Goal: Complete application form

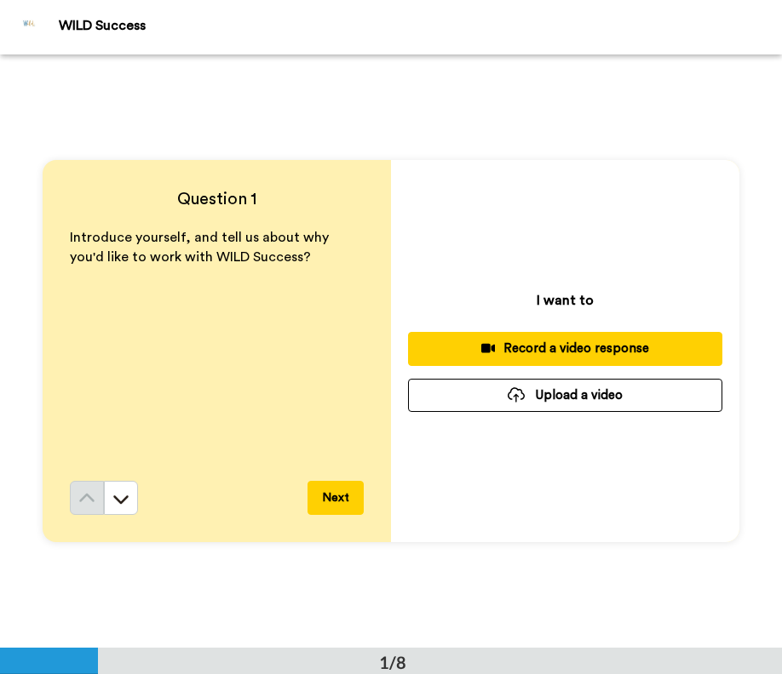
click at [525, 602] on div "Question 1 Introduce yourself, and tell us about why you'd like to work with WI…" at bounding box center [391, 350] width 782 height 593
click at [530, 395] on button "Upload a video" at bounding box center [565, 395] width 314 height 33
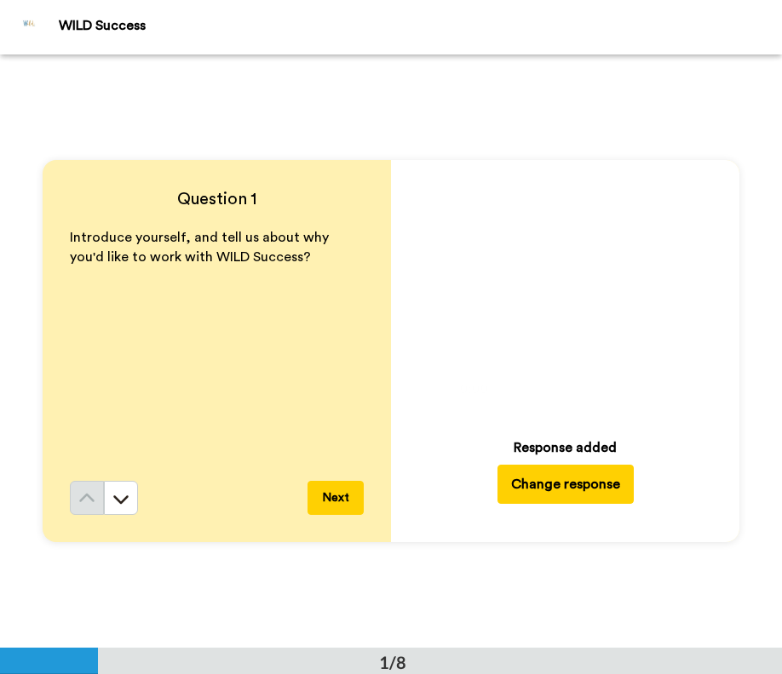
click at [329, 501] on button "Next" at bounding box center [335, 498] width 56 height 34
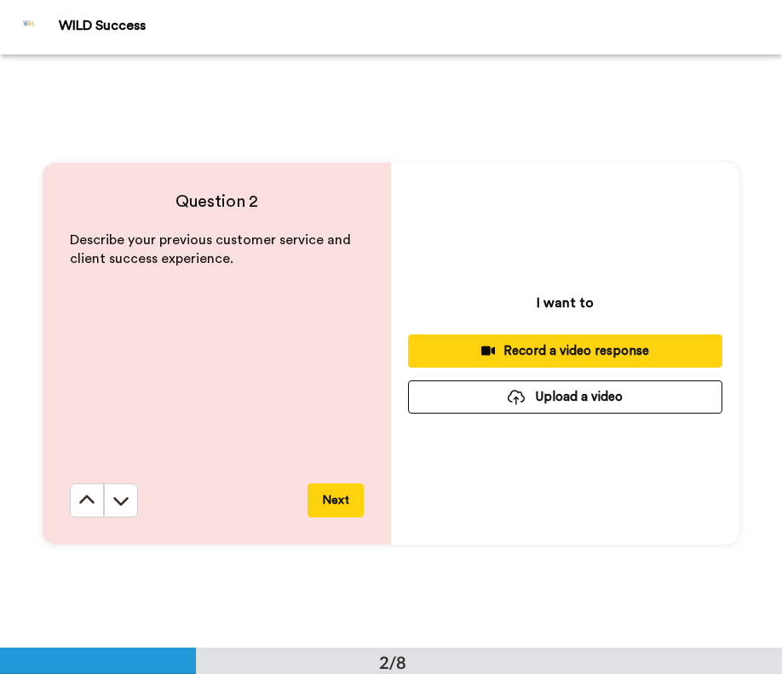
scroll to position [594, 0]
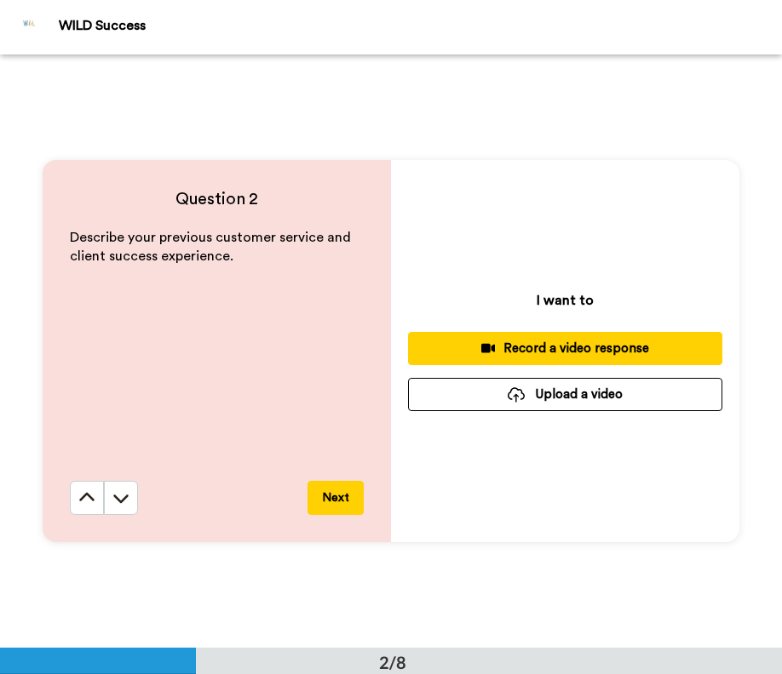
click at [323, 492] on button "Next" at bounding box center [335, 498] width 56 height 34
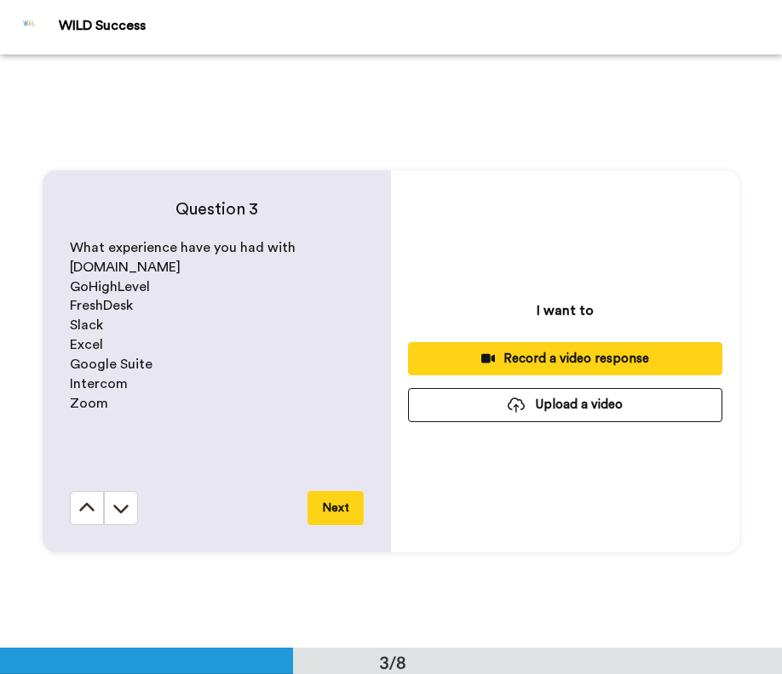
scroll to position [1188, 0]
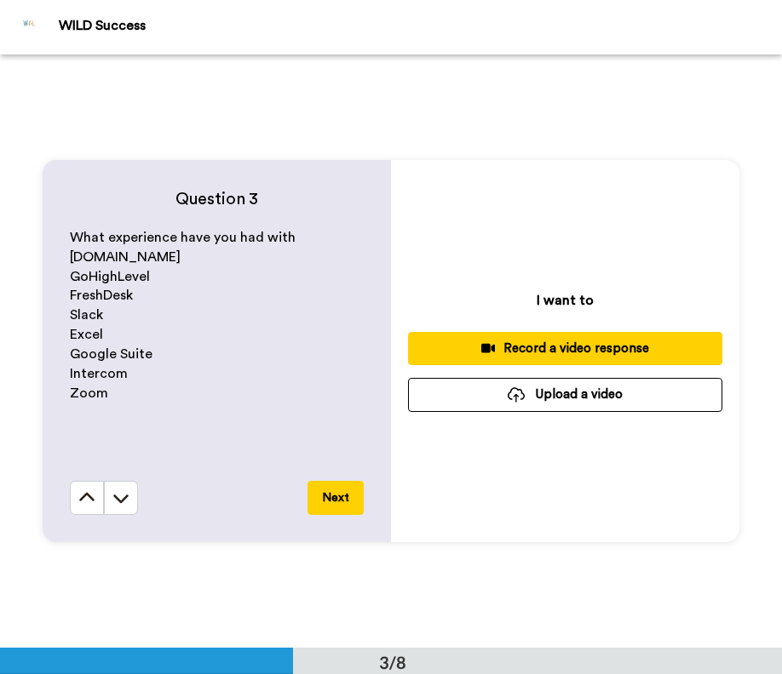
click at [317, 491] on button "Next" at bounding box center [335, 498] width 56 height 34
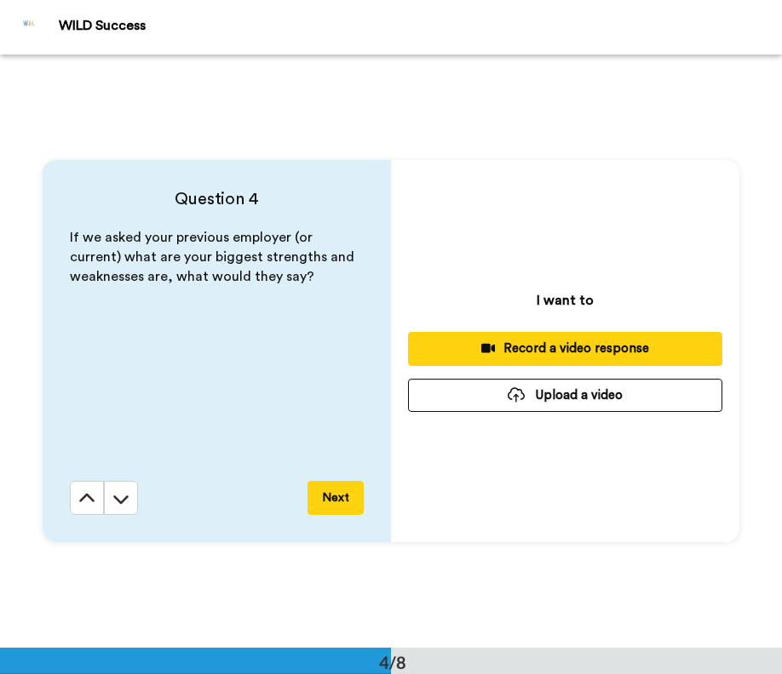
scroll to position [1782, 0]
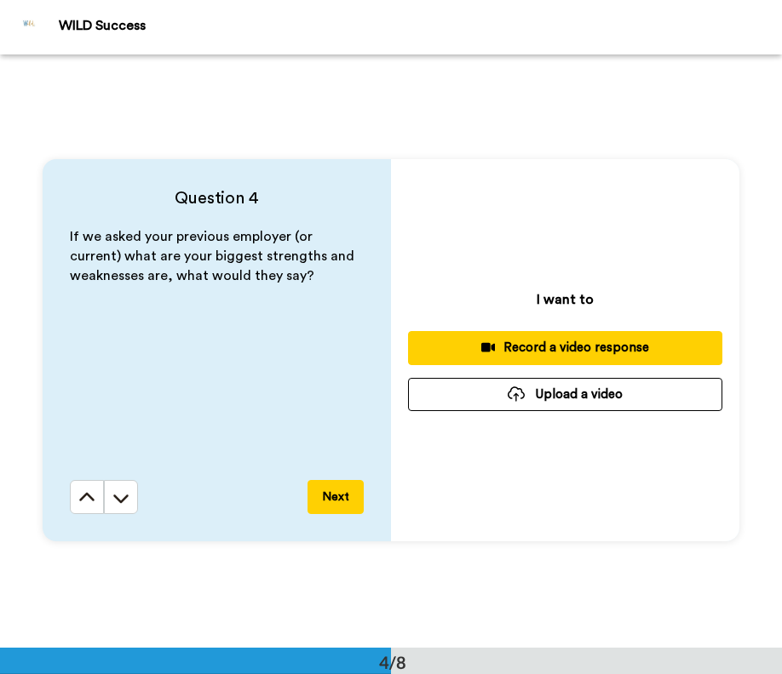
click at [331, 498] on button "Next" at bounding box center [335, 497] width 56 height 34
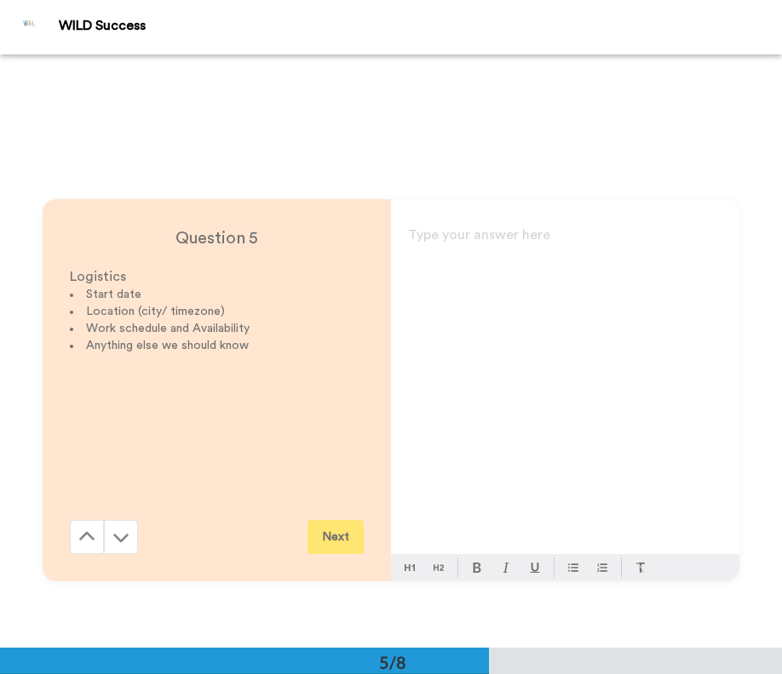
scroll to position [2375, 0]
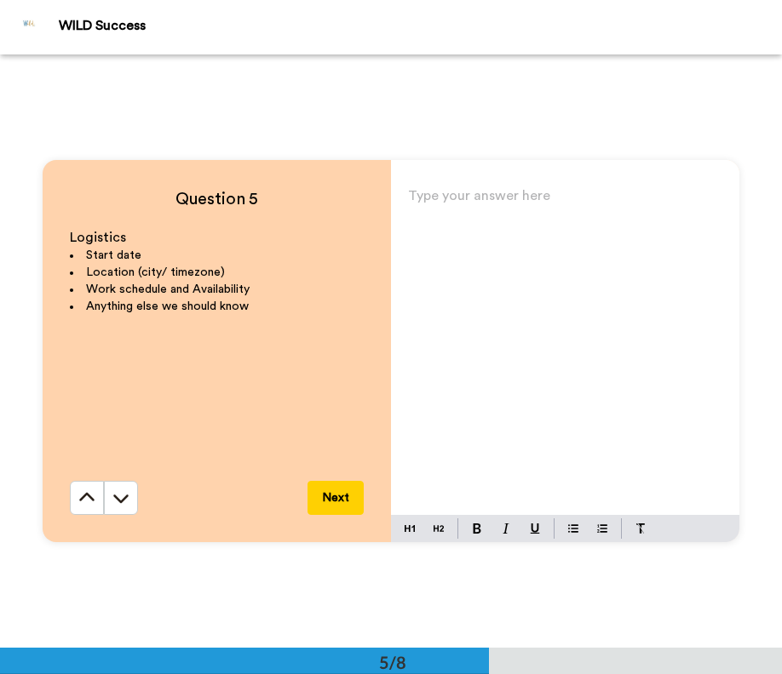
click at [319, 498] on button "Next" at bounding box center [335, 498] width 56 height 34
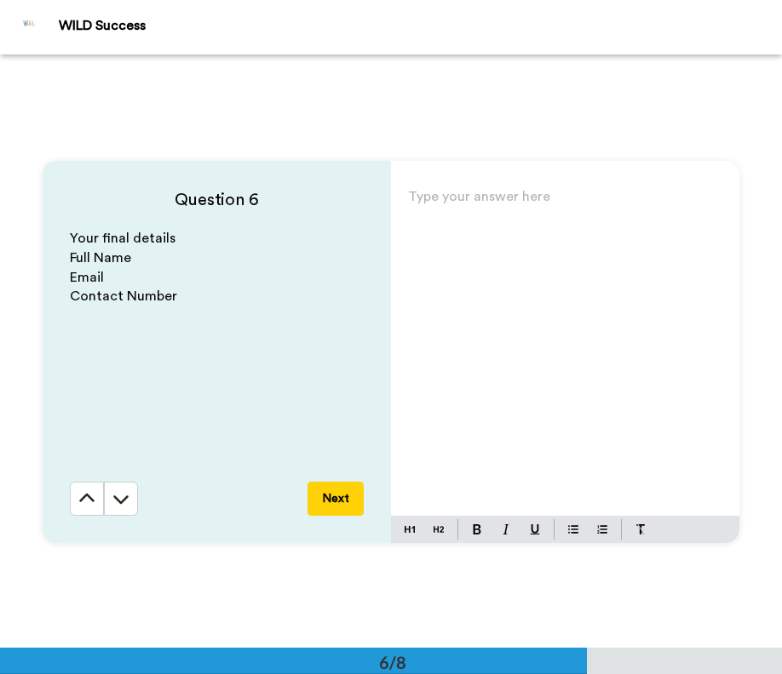
scroll to position [2969, 0]
click at [324, 496] on button "Next" at bounding box center [335, 498] width 56 height 34
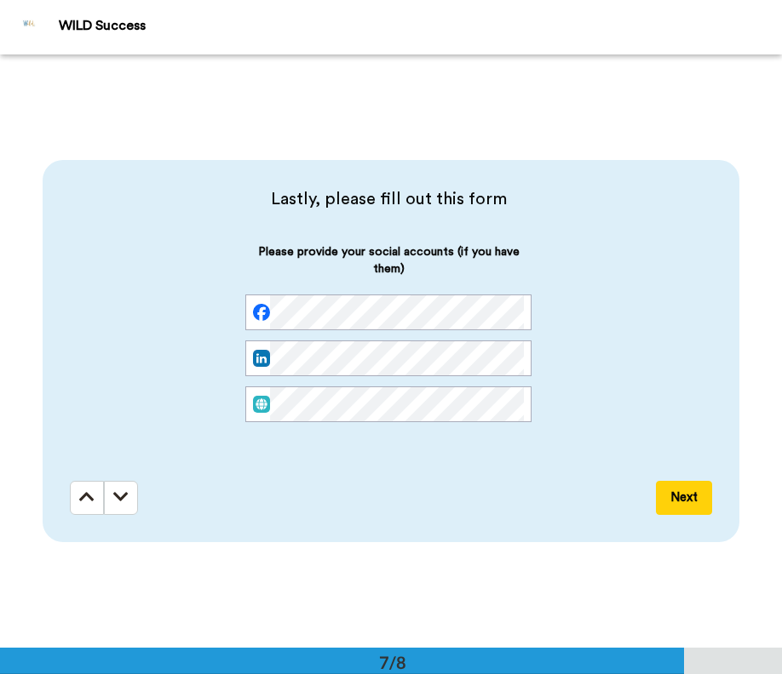
scroll to position [3563, 0]
click at [675, 494] on button "Next" at bounding box center [684, 497] width 56 height 34
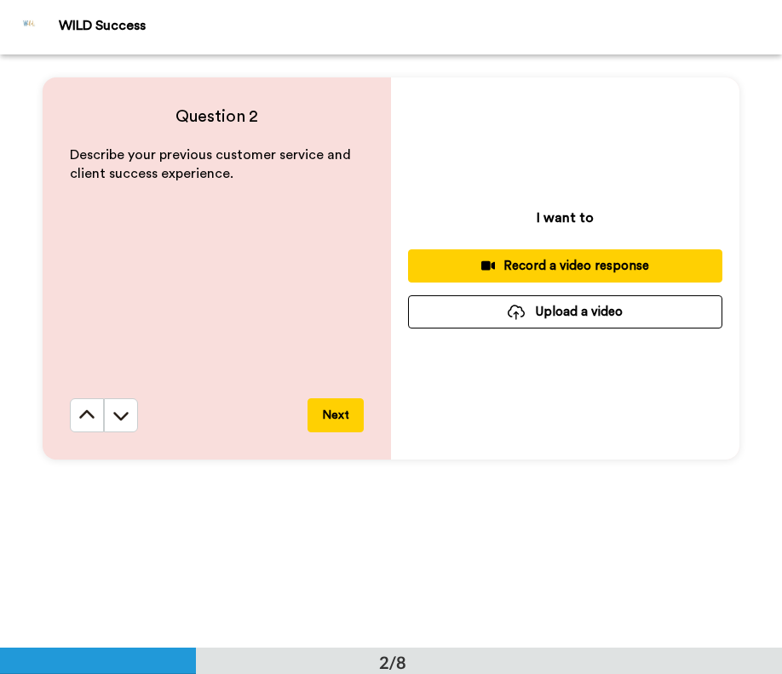
scroll to position [681, 0]
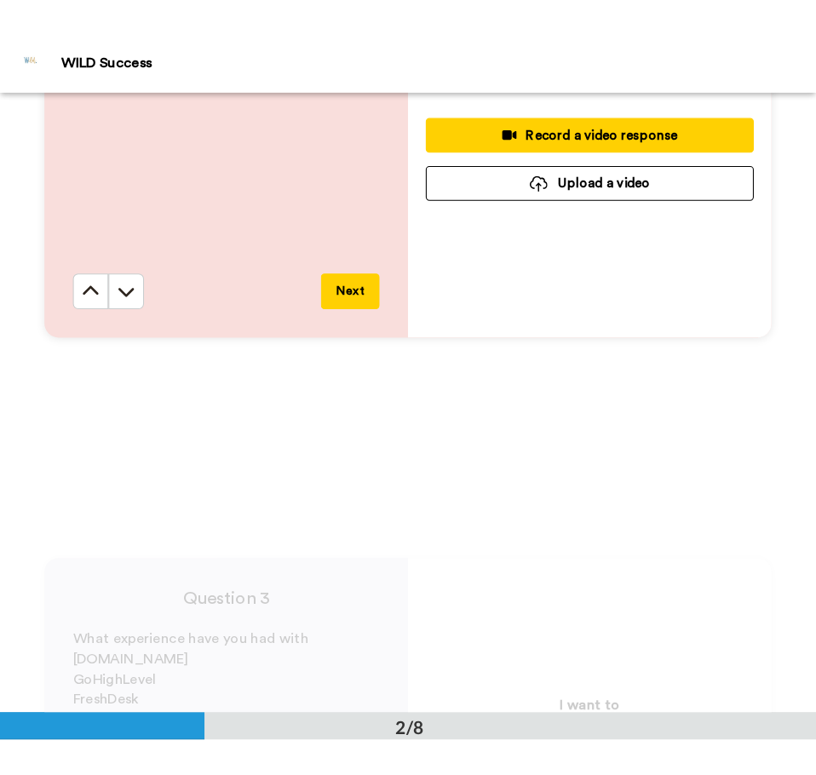
scroll to position [677, 0]
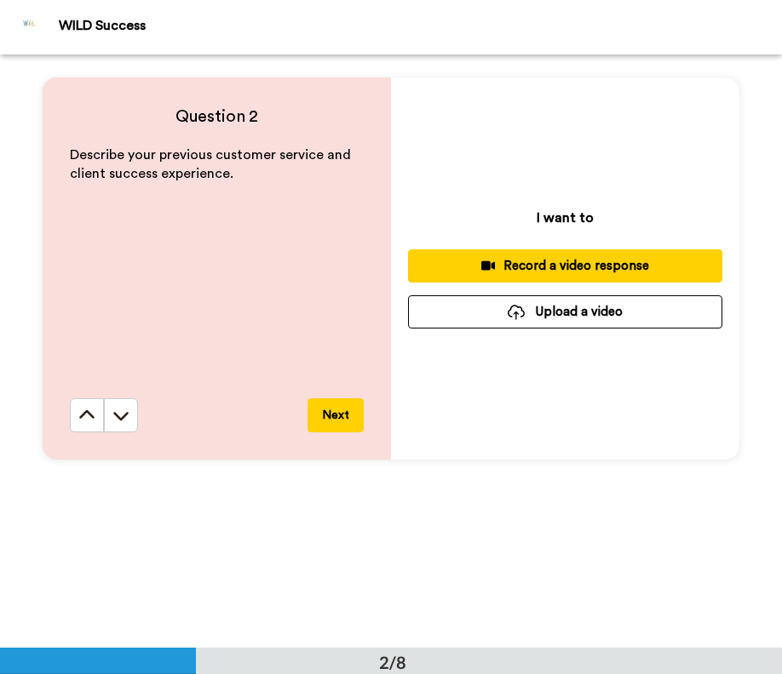
click at [525, 305] on button "Upload a video" at bounding box center [565, 311] width 314 height 33
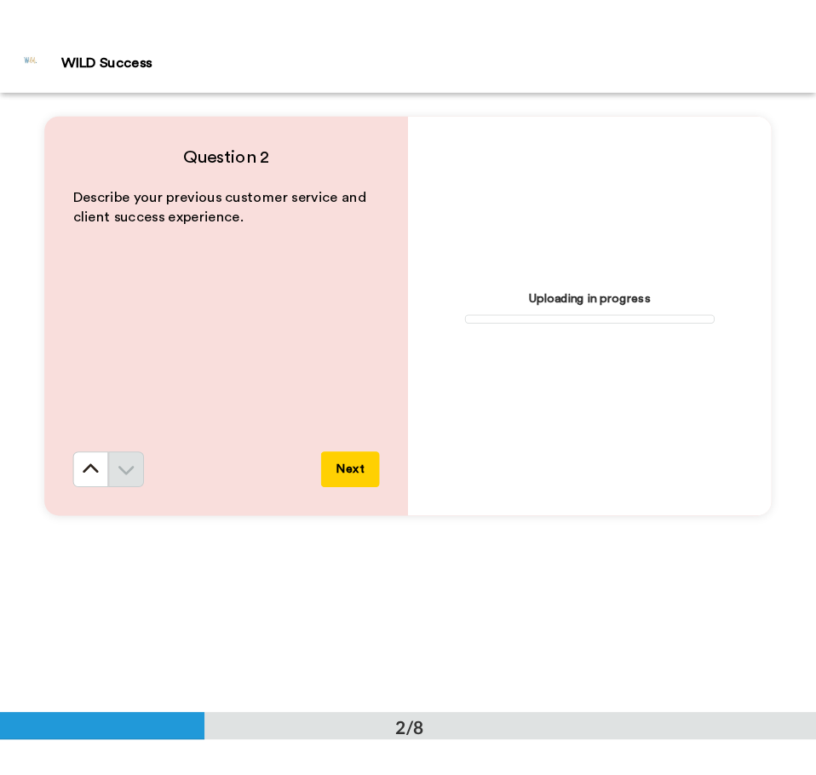
scroll to position [827, 0]
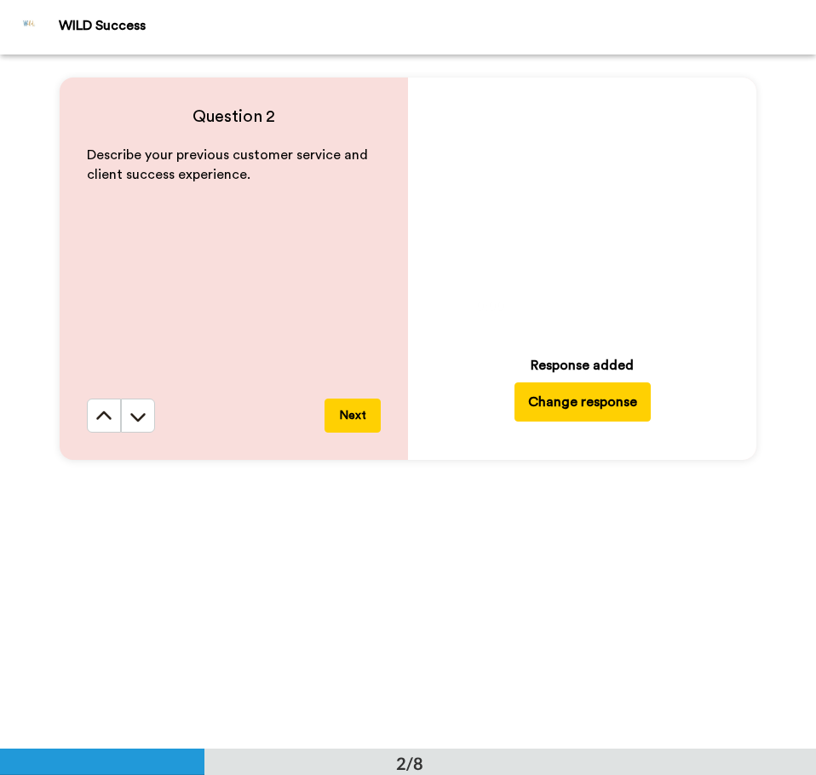
click at [359, 415] on button "Next" at bounding box center [352, 415] width 56 height 34
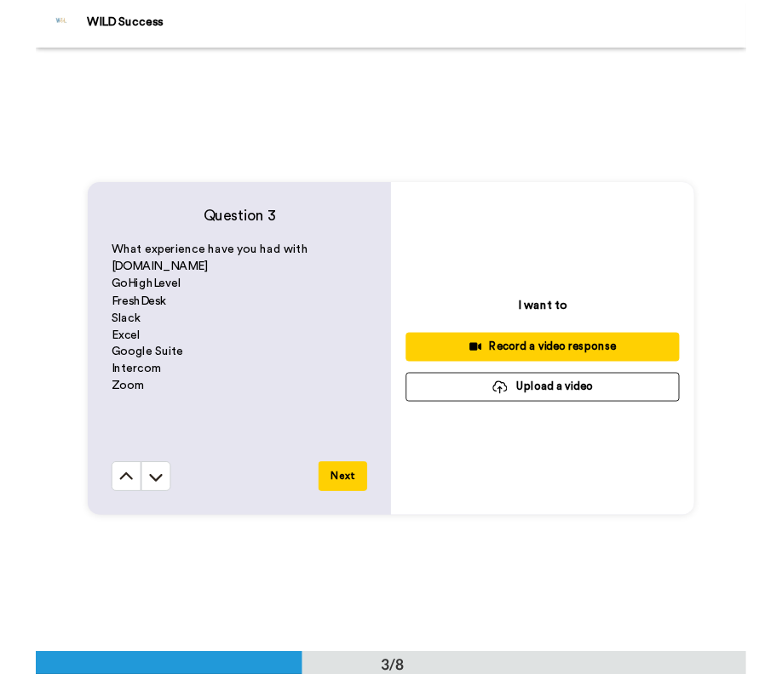
scroll to position [1138, 0]
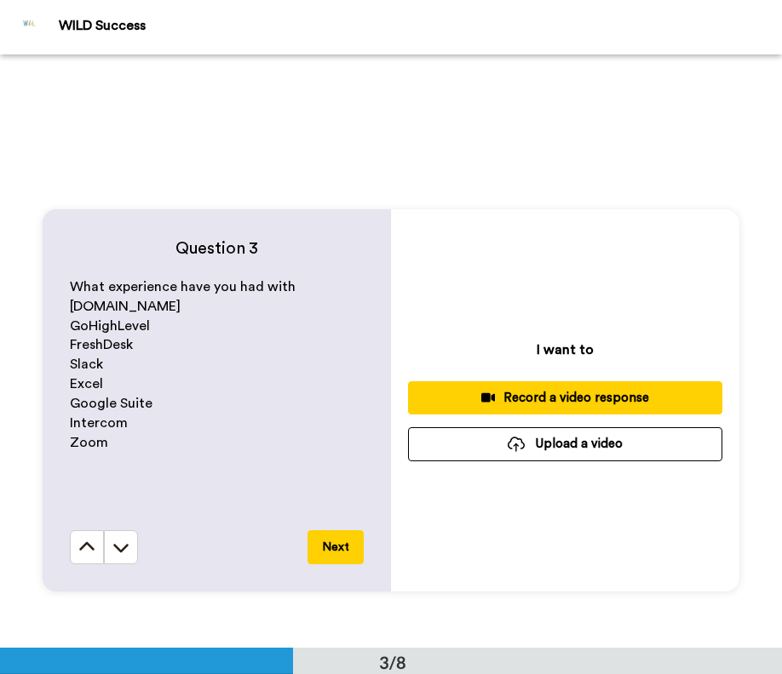
click at [533, 442] on button "Upload a video" at bounding box center [565, 443] width 314 height 33
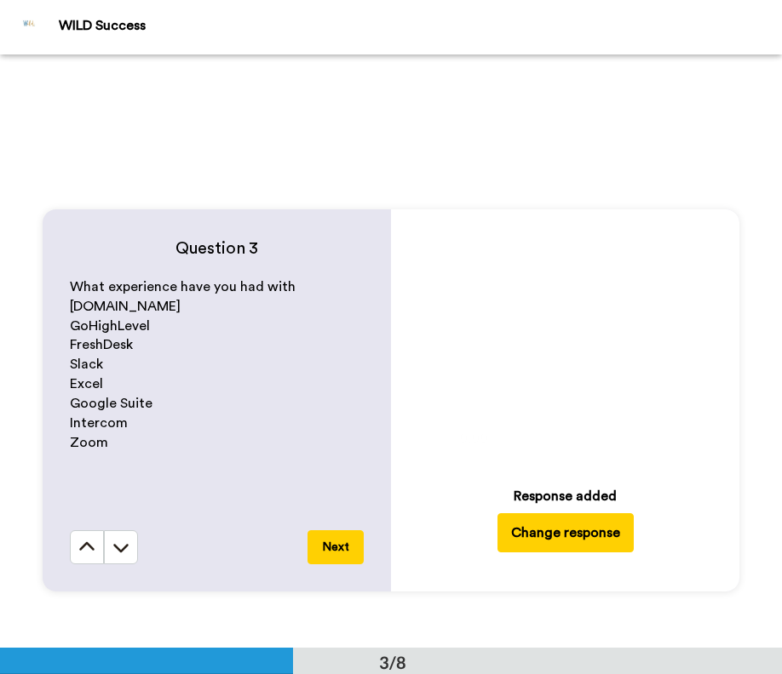
click at [345, 544] on button "Next" at bounding box center [335, 547] width 56 height 34
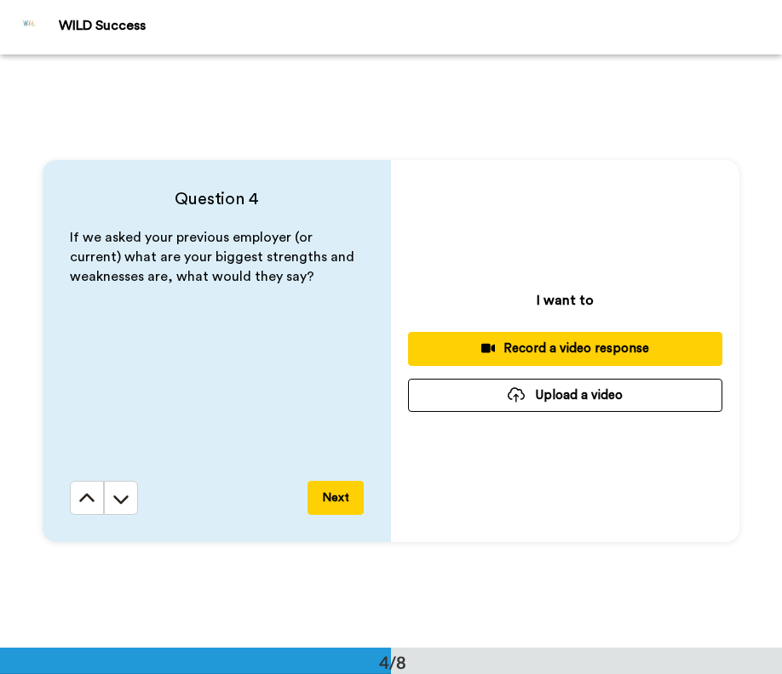
scroll to position [1782, 0]
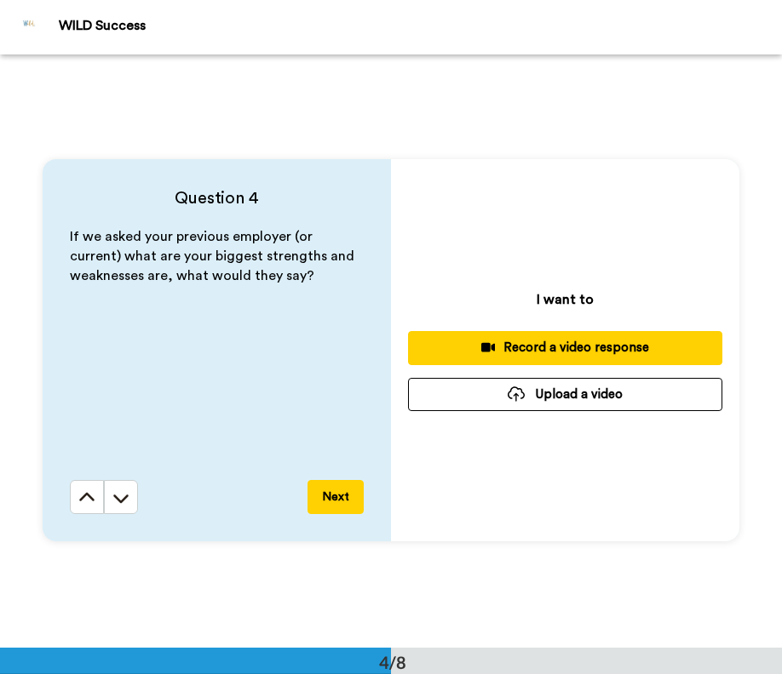
click at [233, 415] on div "If we asked your previous employer (or current) what are your biggest strengths…" at bounding box center [217, 353] width 294 height 253
click at [540, 394] on button "Upload a video" at bounding box center [565, 394] width 314 height 33
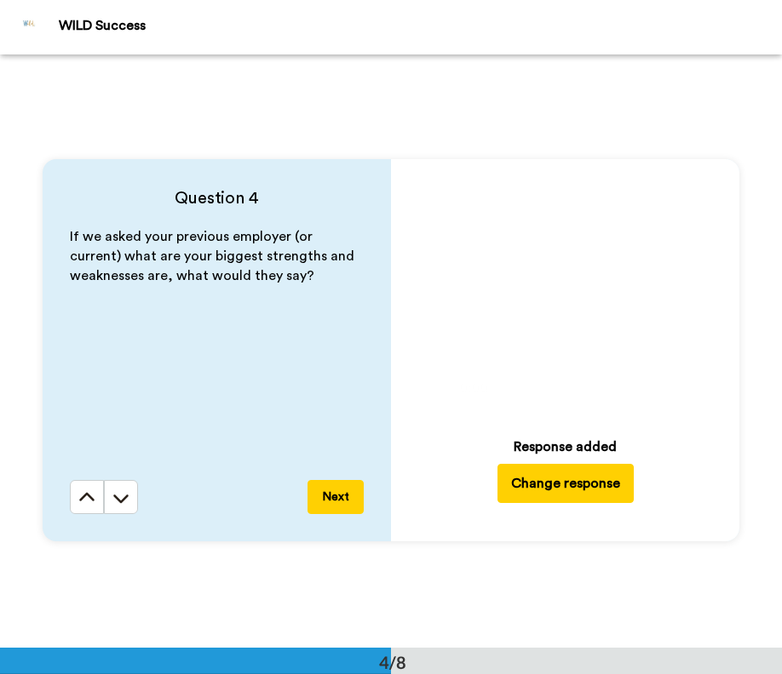
click at [336, 496] on button "Next" at bounding box center [335, 497] width 56 height 34
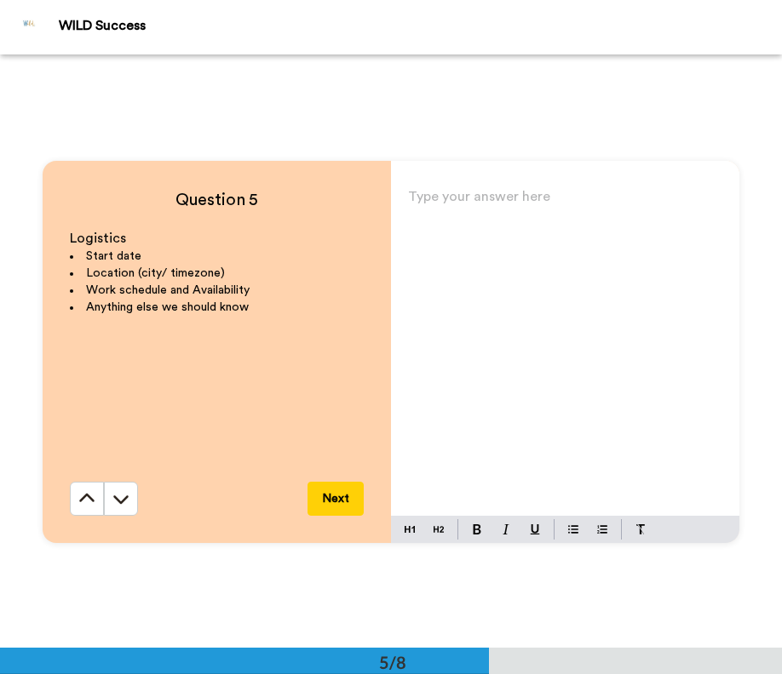
scroll to position [2375, 0]
click at [468, 208] on p "Type your answer here ﻿" at bounding box center [565, 203] width 314 height 24
drag, startPoint x: 564, startPoint y: 203, endPoint x: 478, endPoint y: 198, distance: 86.1
click at [478, 198] on p "--I can start immideately" at bounding box center [565, 203] width 314 height 24
copy span "immideately"
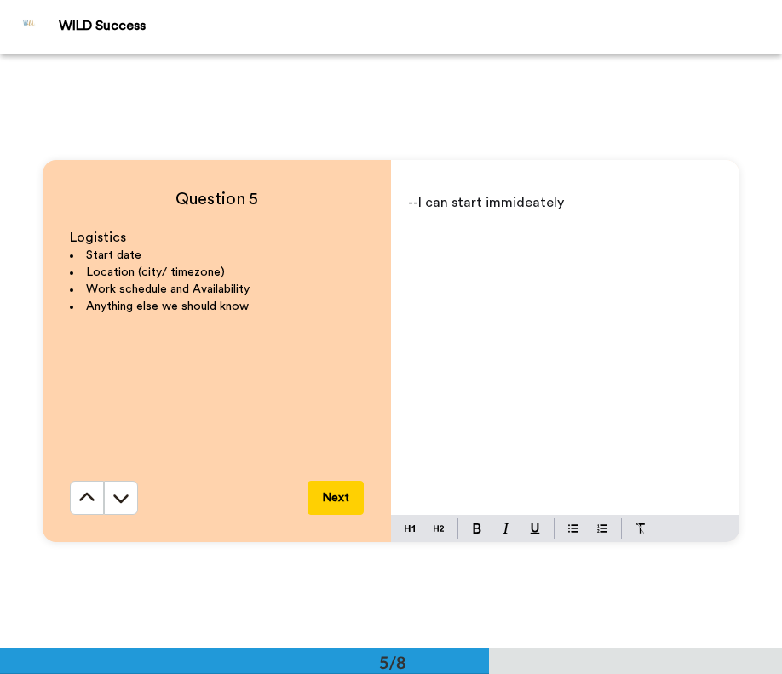
click at [605, 439] on div "--I can start immideately" at bounding box center [565, 349] width 348 height 331
drag, startPoint x: 558, startPoint y: 202, endPoint x: 478, endPoint y: 197, distance: 79.3
click at [478, 197] on p "--I can start immideately" at bounding box center [565, 203] width 314 height 24
click at [610, 195] on p "--I can start immediately" at bounding box center [565, 203] width 314 height 24
drag, startPoint x: 467, startPoint y: 226, endPoint x: 414, endPoint y: 221, distance: 53.0
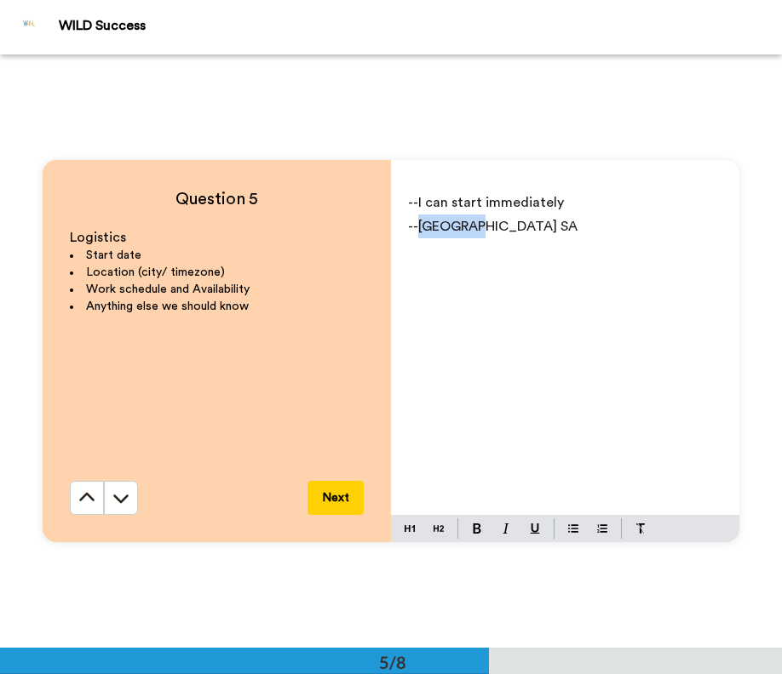
click at [414, 221] on span "--[GEOGRAPHIC_DATA] SA" at bounding box center [492, 227] width 169 height 14
copy span "[GEOGRAPHIC_DATA]"
click at [497, 319] on div "--I can start immediately --[GEOGRAPHIC_DATA] SA" at bounding box center [565, 349] width 348 height 331
click at [334, 501] on button "Next" at bounding box center [335, 498] width 56 height 34
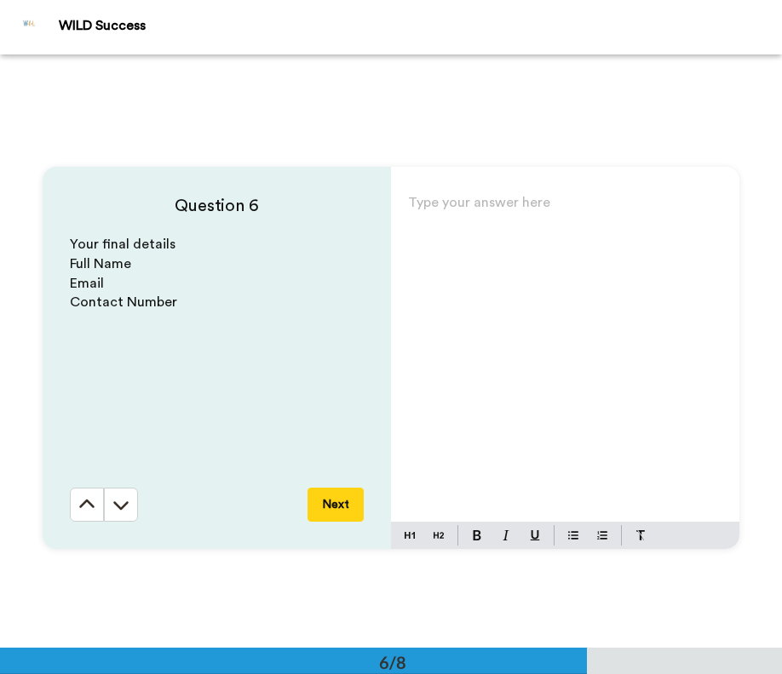
scroll to position [2969, 0]
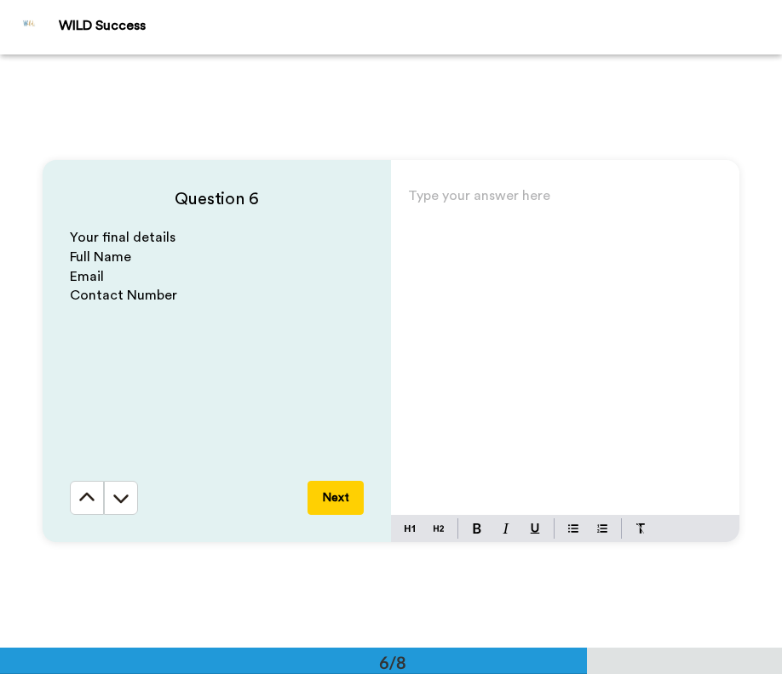
click at [457, 196] on p "Type your answer here ﻿" at bounding box center [565, 203] width 314 height 24
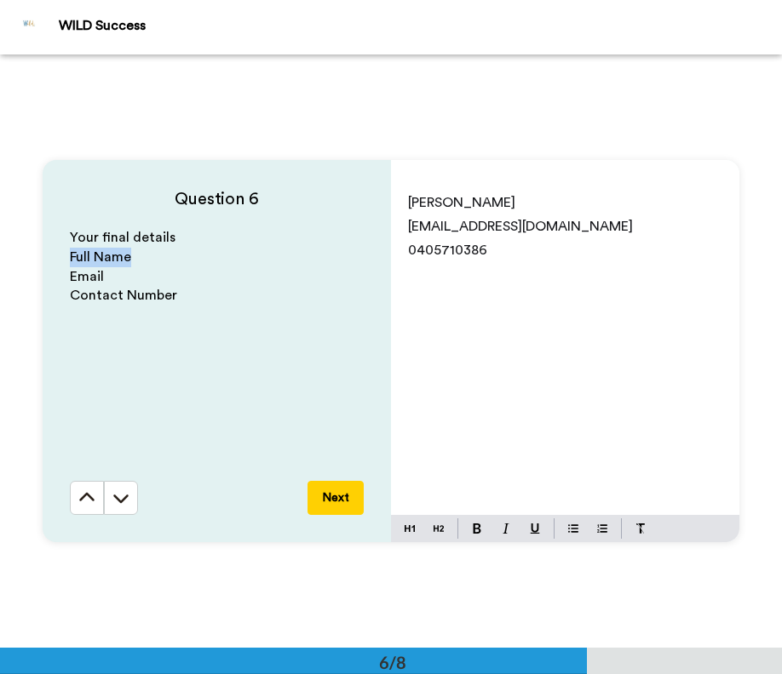
drag, startPoint x: 135, startPoint y: 259, endPoint x: 54, endPoint y: 255, distance: 81.8
click at [54, 255] on div "Question 6 Your final details Full Name Email Contact Number Next" at bounding box center [217, 351] width 348 height 382
copy span "Full Name"
click at [401, 203] on div "[PERSON_NAME] [EMAIL_ADDRESS][DOMAIN_NAME] 0405710386" at bounding box center [565, 349] width 348 height 331
drag, startPoint x: 99, startPoint y: 276, endPoint x: 55, endPoint y: 281, distance: 43.7
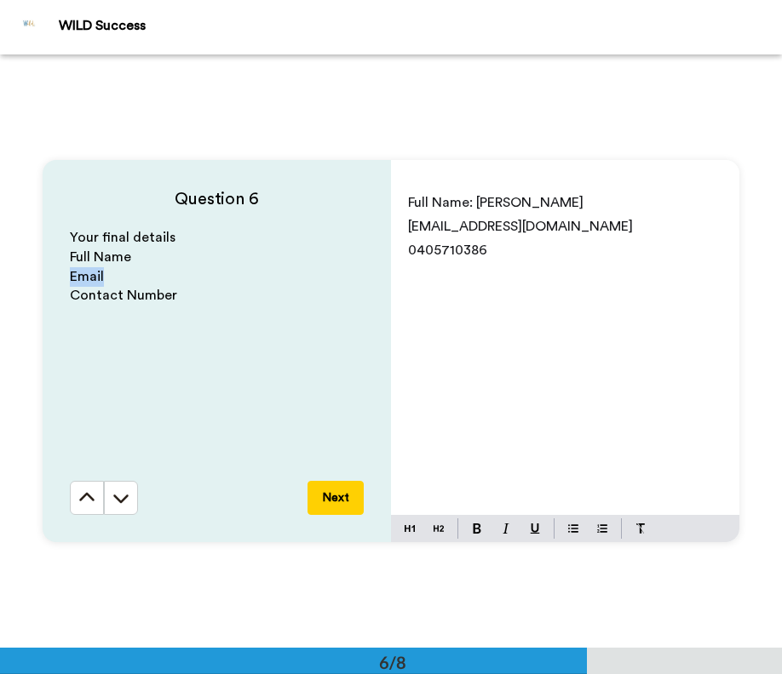
click at [55, 281] on div "Question 6 Your final details Full Name Email Contact Number Next" at bounding box center [217, 351] width 348 height 382
copy span "Email"
click at [403, 225] on div "Full Name: [PERSON_NAME] [PERSON_NAME][EMAIL_ADDRESS][DOMAIN_NAME] 0405710386" at bounding box center [565, 349] width 348 height 331
drag, startPoint x: 175, startPoint y: 300, endPoint x: 61, endPoint y: 316, distance: 115.2
click at [61, 316] on div "Question 6 Your final details Full Name Email Contact Number Next" at bounding box center [217, 351] width 348 height 382
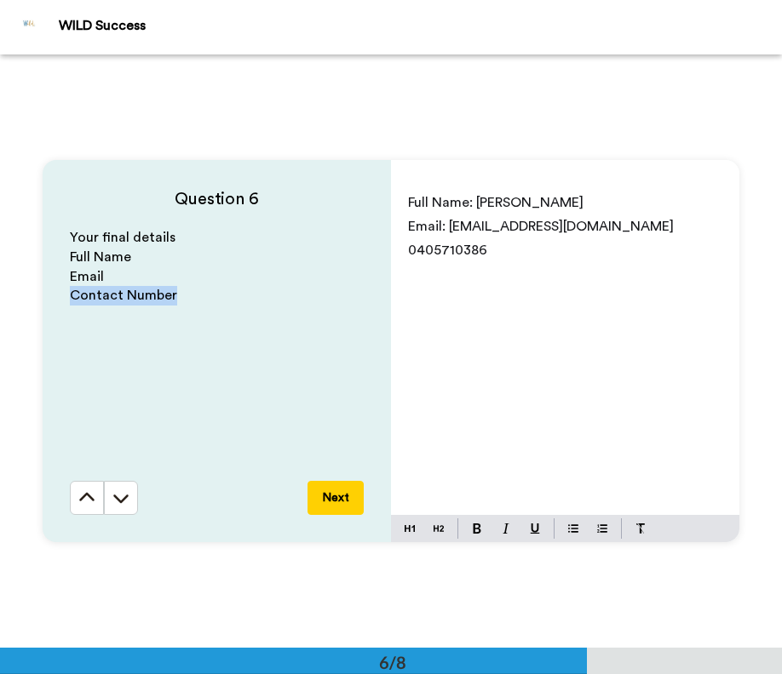
copy span "Contact Number"
click at [401, 255] on div "Full Name: [PERSON_NAME] Email: [PERSON_NAME][EMAIL_ADDRESS][DOMAIN_NAME] 04057…" at bounding box center [565, 349] width 348 height 331
click at [329, 496] on button "Next" at bounding box center [335, 498] width 56 height 34
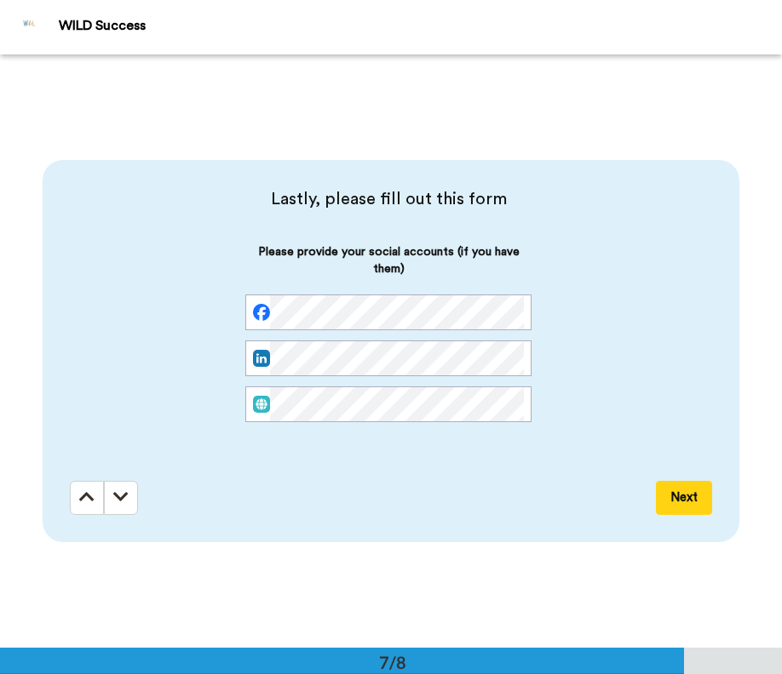
scroll to position [3563, 0]
click at [670, 501] on button "Next" at bounding box center [684, 497] width 56 height 34
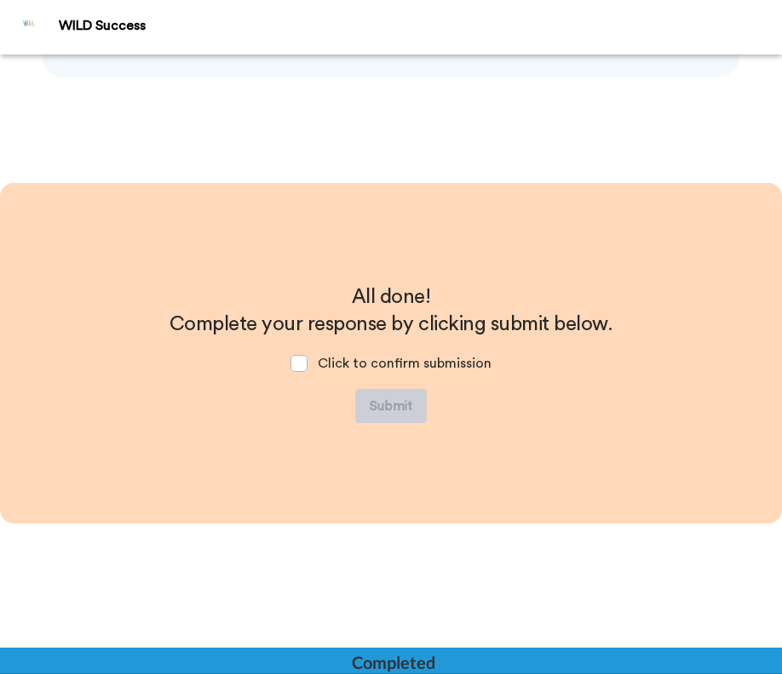
scroll to position [4030, 0]
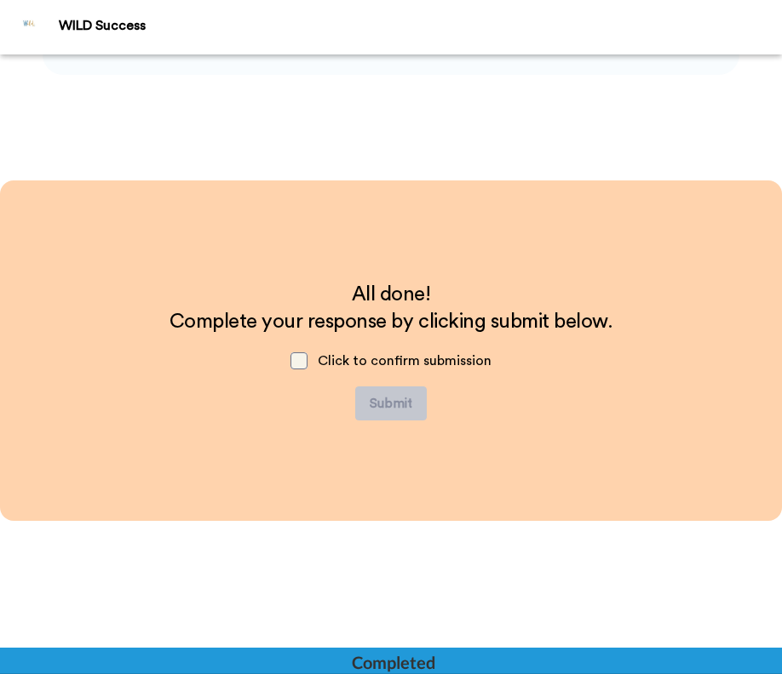
click at [299, 358] on span at bounding box center [298, 360] width 17 height 17
click at [383, 398] on button "Submit" at bounding box center [391, 404] width 72 height 34
